Goal: Information Seeking & Learning: Learn about a topic

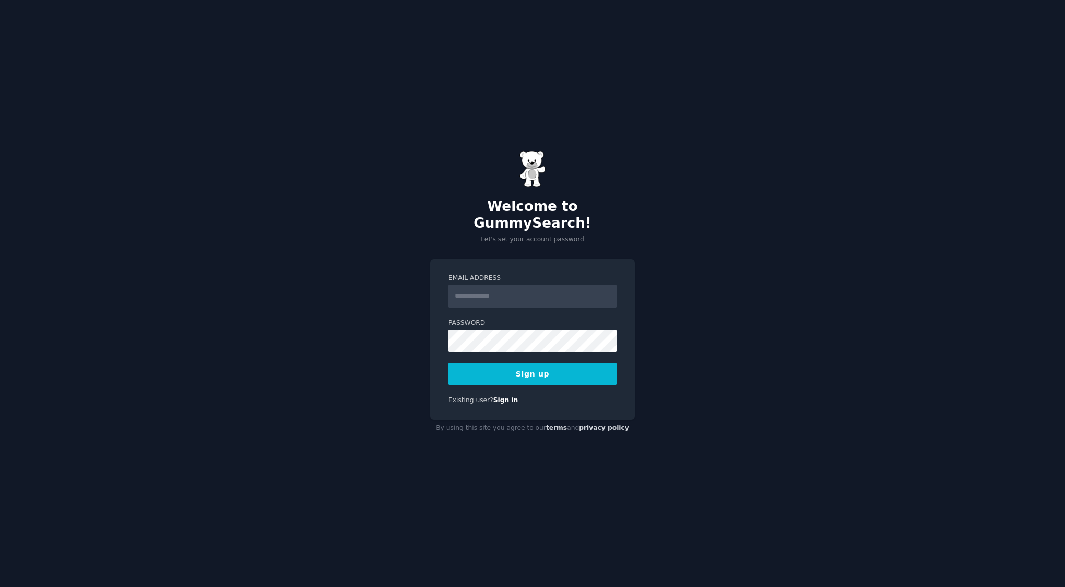
click at [516, 284] on input "Email Address" at bounding box center [532, 295] width 168 height 23
type input "**********"
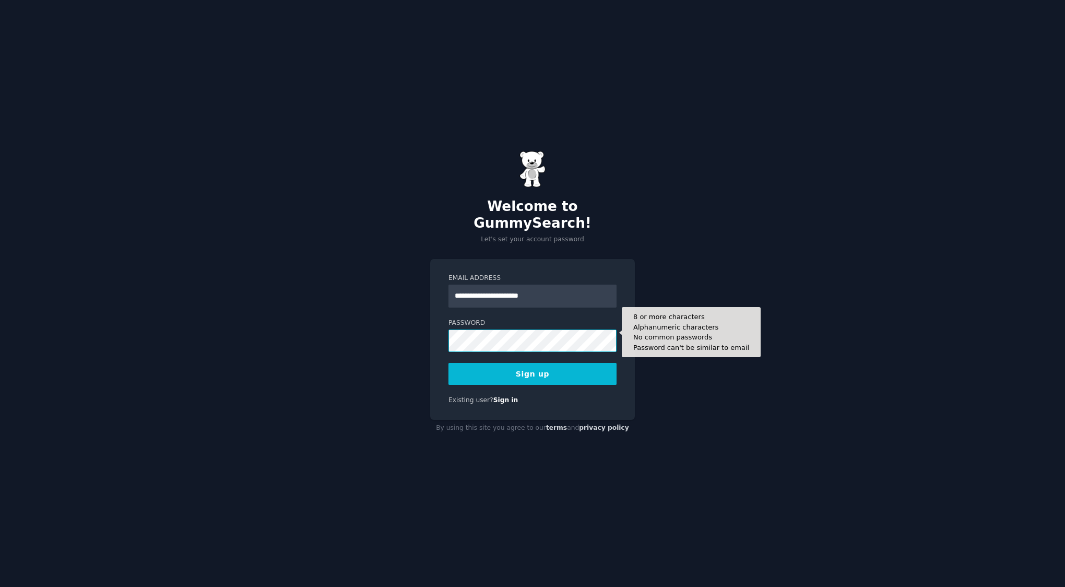
click at [448, 363] on button "Sign up" at bounding box center [532, 374] width 168 height 22
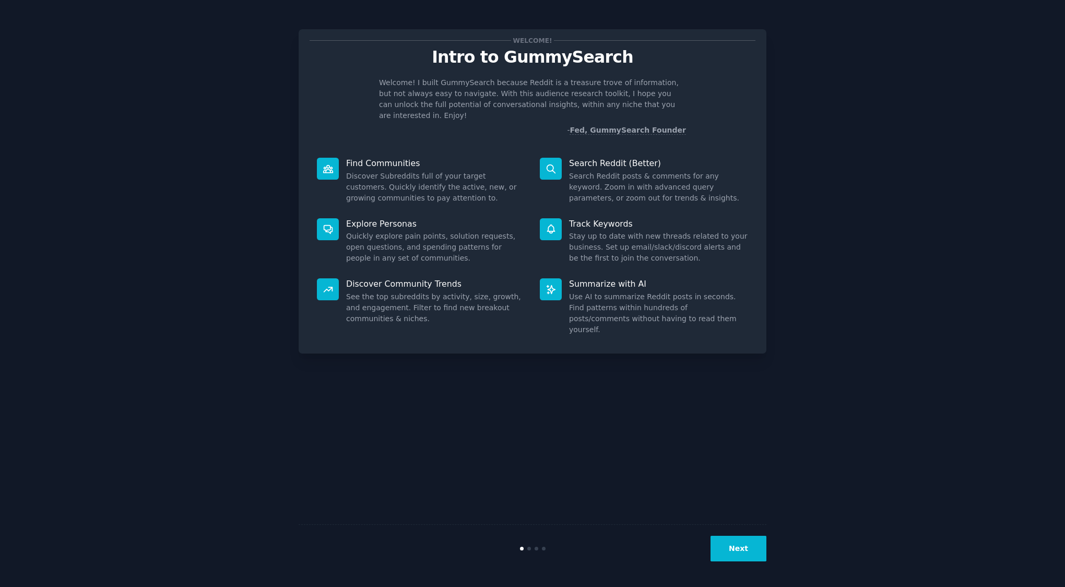
click at [740, 548] on button "Next" at bounding box center [738, 549] width 56 height 26
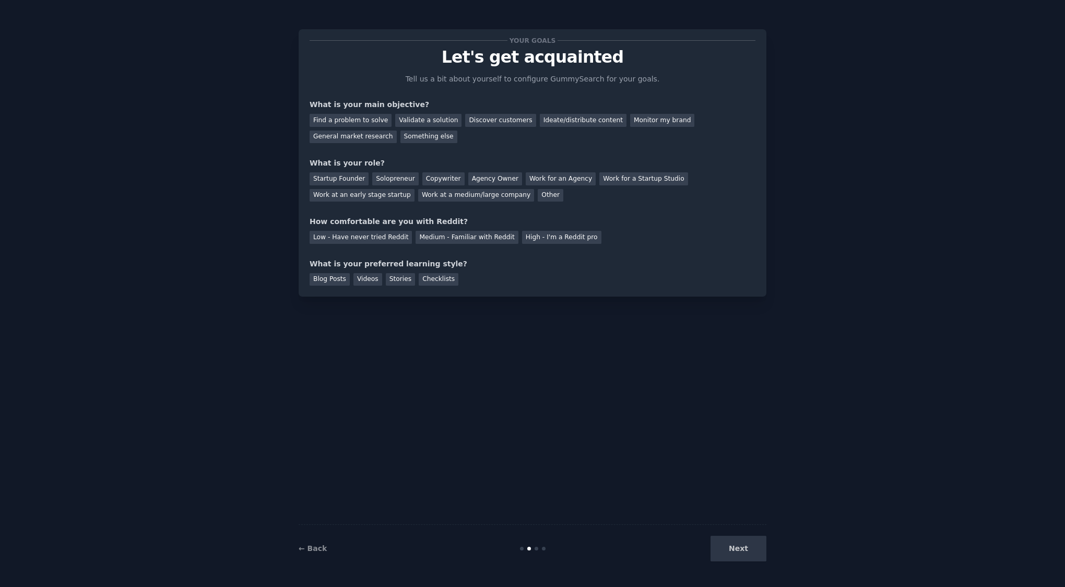
click at [741, 555] on div "Next" at bounding box center [688, 549] width 156 height 26
click at [740, 553] on div "Next" at bounding box center [688, 549] width 156 height 26
drag, startPoint x: 322, startPoint y: 553, endPoint x: 295, endPoint y: 547, distance: 27.3
click at [322, 554] on div "← Back Next" at bounding box center [533, 548] width 468 height 48
click at [295, 547] on div "Your goals Let's get acquainted Tell us a bit about yourself to configure Gummy…" at bounding box center [533, 293] width 1036 height 557
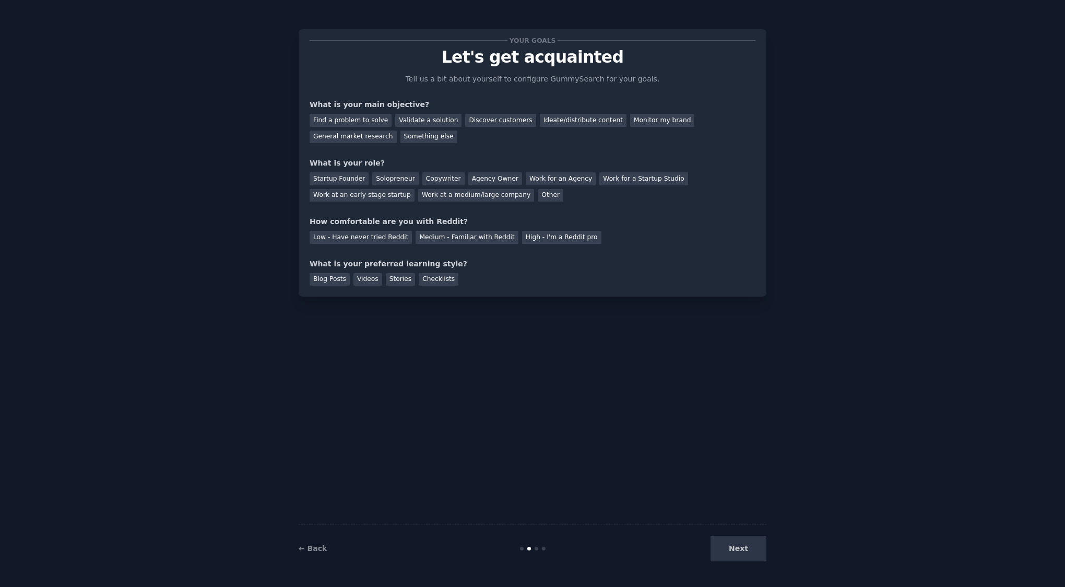
click at [304, 551] on link "← Back" at bounding box center [313, 548] width 28 height 8
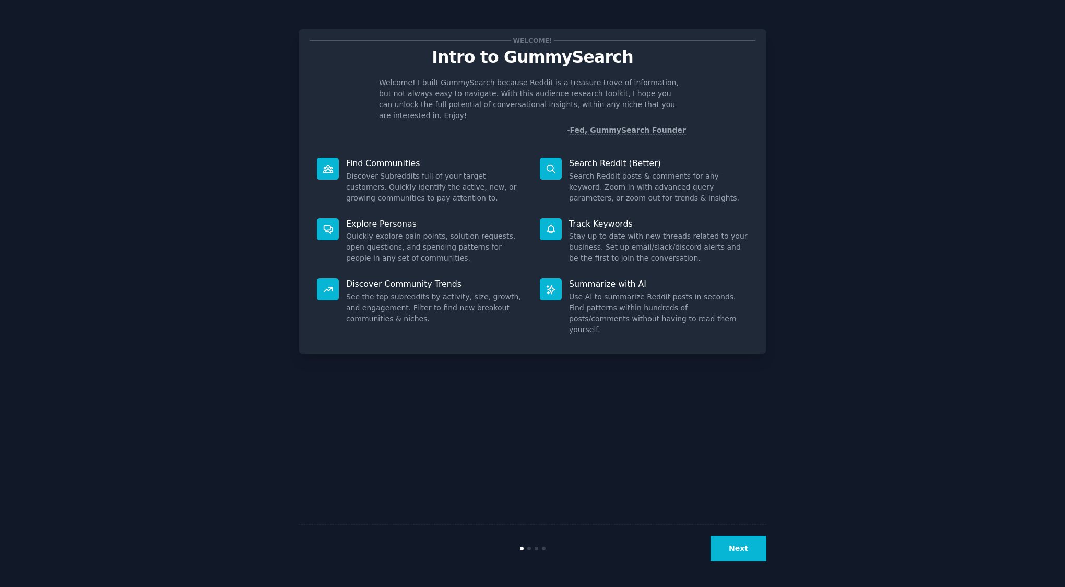
click at [337, 158] on div at bounding box center [328, 169] width 22 height 22
drag, startPoint x: 384, startPoint y: 156, endPoint x: 566, endPoint y: 447, distance: 343.7
click at [384, 158] on p "Find Communities" at bounding box center [435, 163] width 179 height 11
click at [740, 560] on button "Next" at bounding box center [738, 549] width 56 height 26
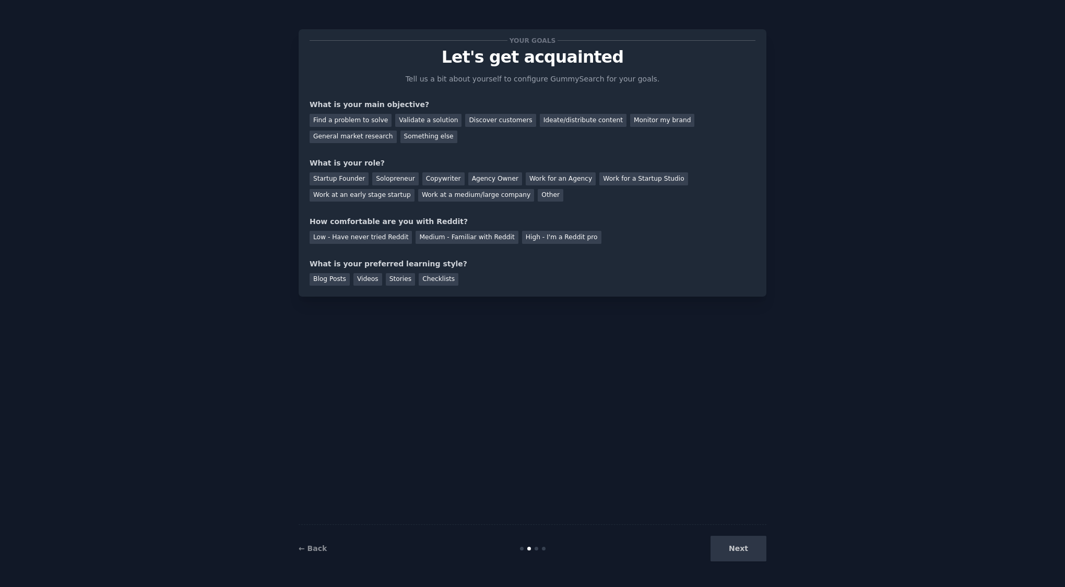
click at [329, 122] on div "Find a problem to solve" at bounding box center [351, 120] width 82 height 13
click at [418, 194] on div "Work at a medium/large company" at bounding box center [476, 195] width 116 height 13
click at [522, 241] on div "High - I'm a Reddit pro" at bounding box center [561, 237] width 79 height 13
click at [461, 236] on div "Medium - Familiar with Reddit" at bounding box center [466, 237] width 102 height 13
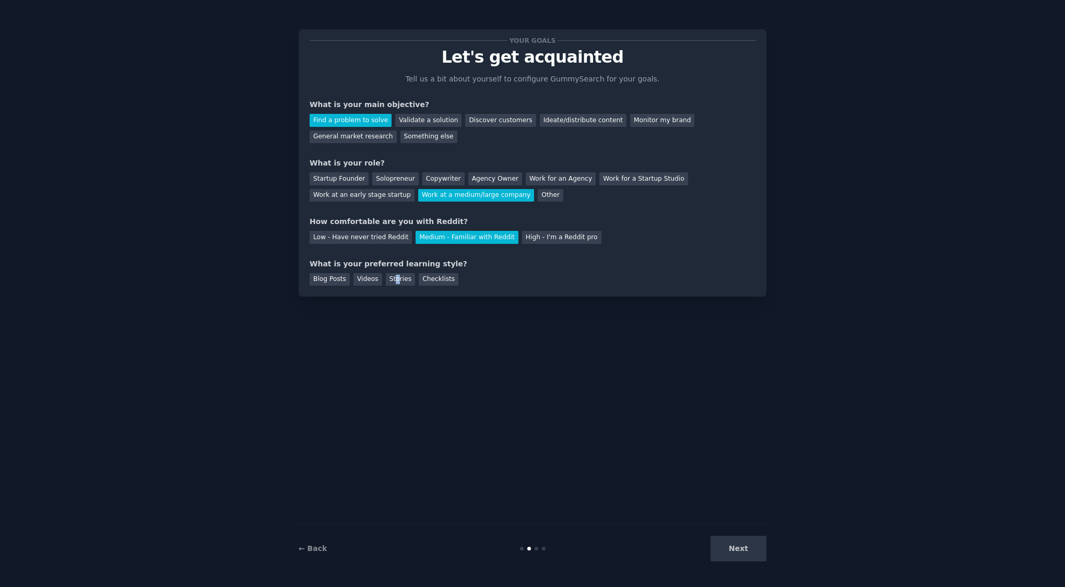
click at [390, 280] on div "Stories" at bounding box center [400, 279] width 29 height 13
click at [428, 279] on div "Checklists" at bounding box center [439, 279] width 40 height 13
click at [744, 544] on button "Next" at bounding box center [738, 549] width 56 height 26
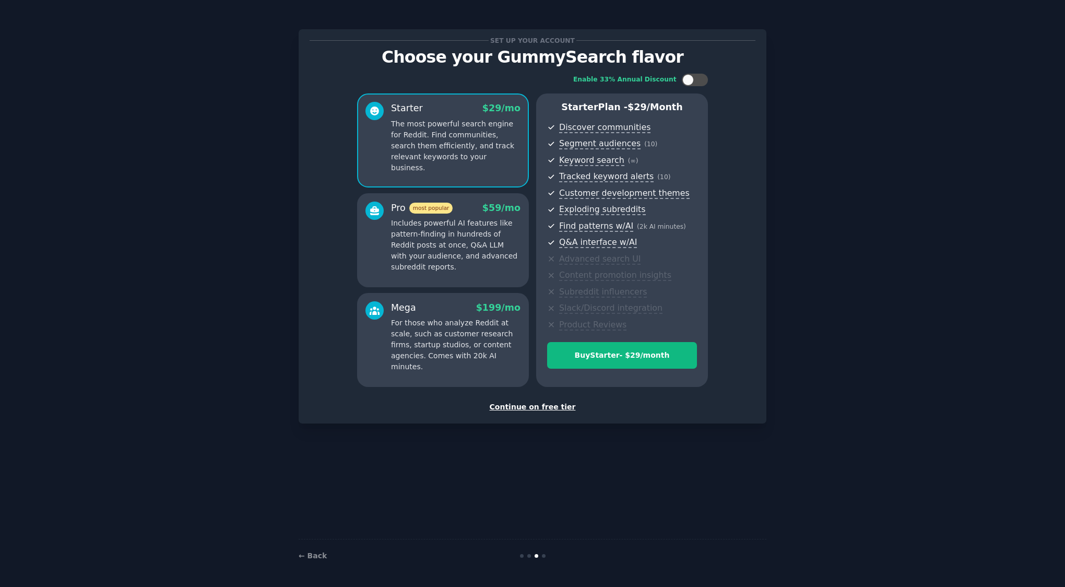
click at [526, 409] on div "Continue on free tier" at bounding box center [533, 406] width 446 height 11
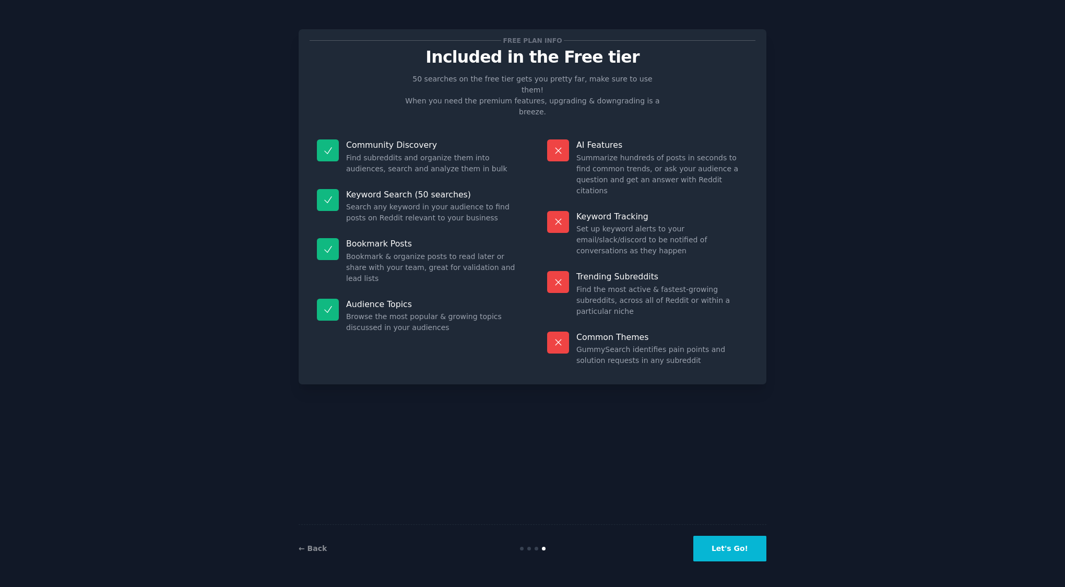
click at [747, 553] on button "Let's Go!" at bounding box center [729, 549] width 73 height 26
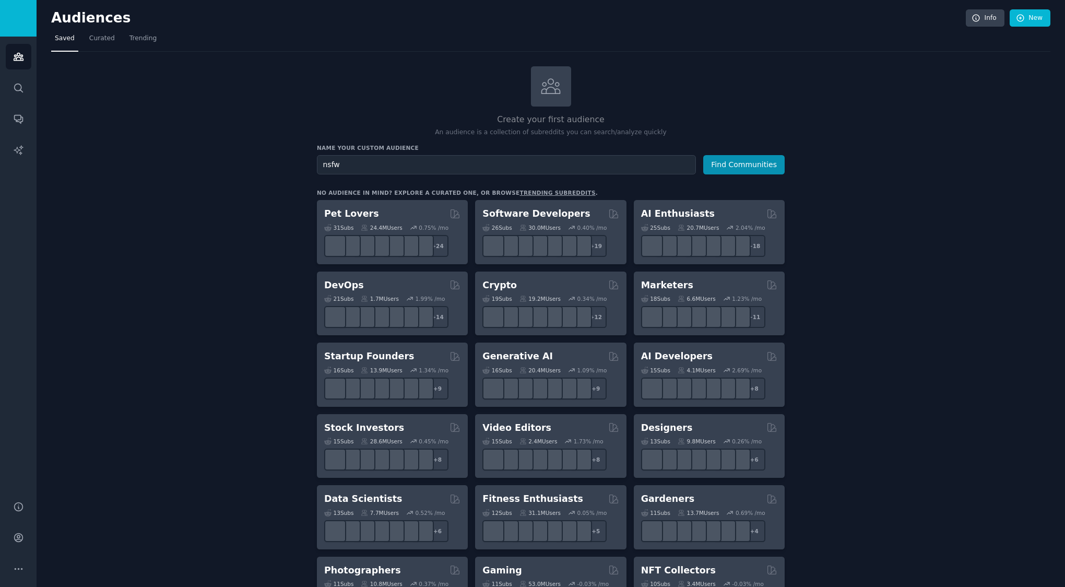
type input "nsfw"
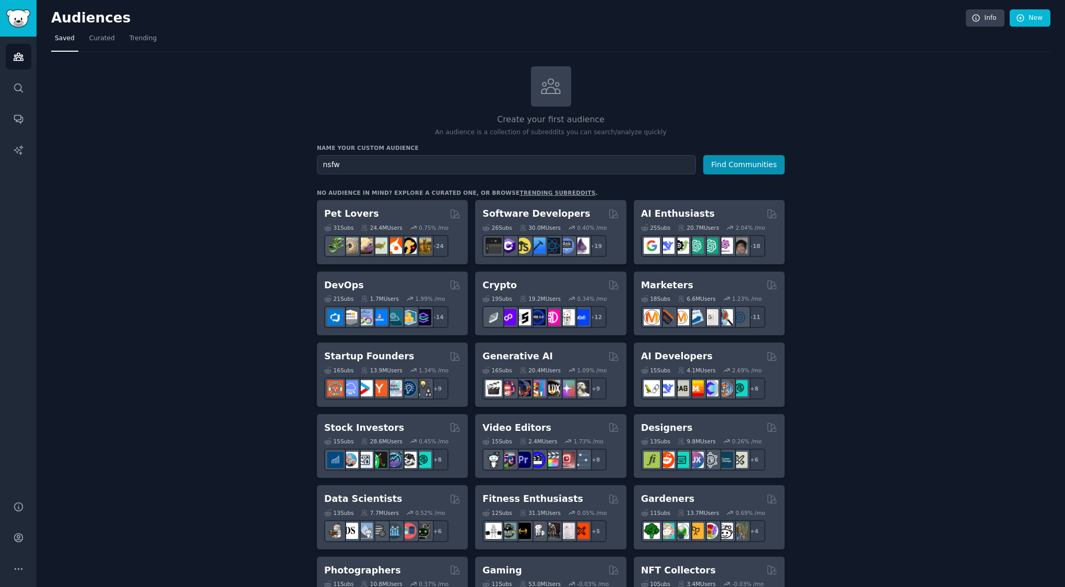
click at [703, 155] on button "Find Communities" at bounding box center [743, 164] width 81 height 19
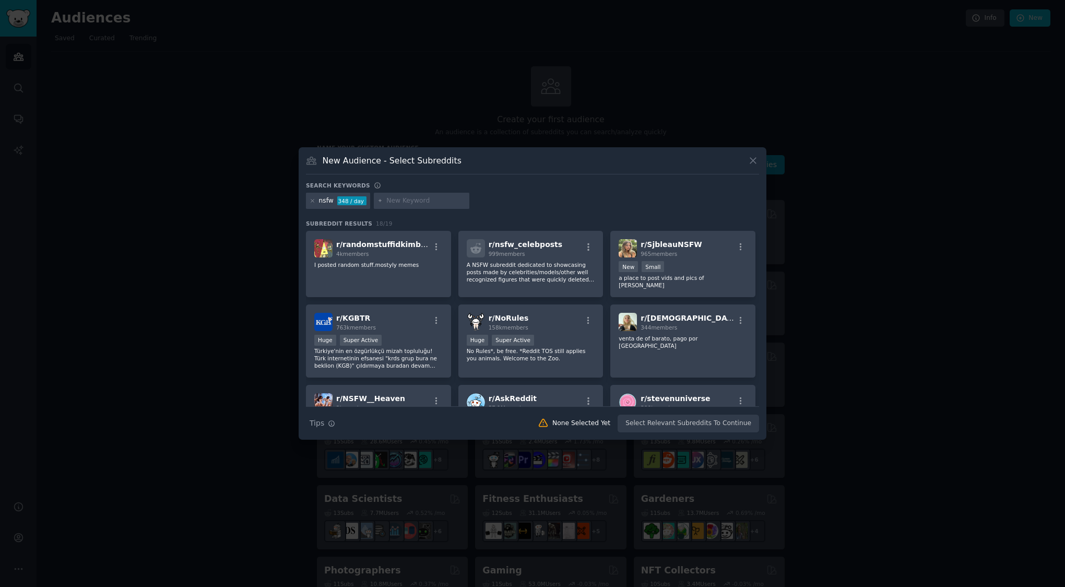
click at [754, 161] on icon at bounding box center [752, 160] width 11 height 11
